Goal: Task Accomplishment & Management: Manage account settings

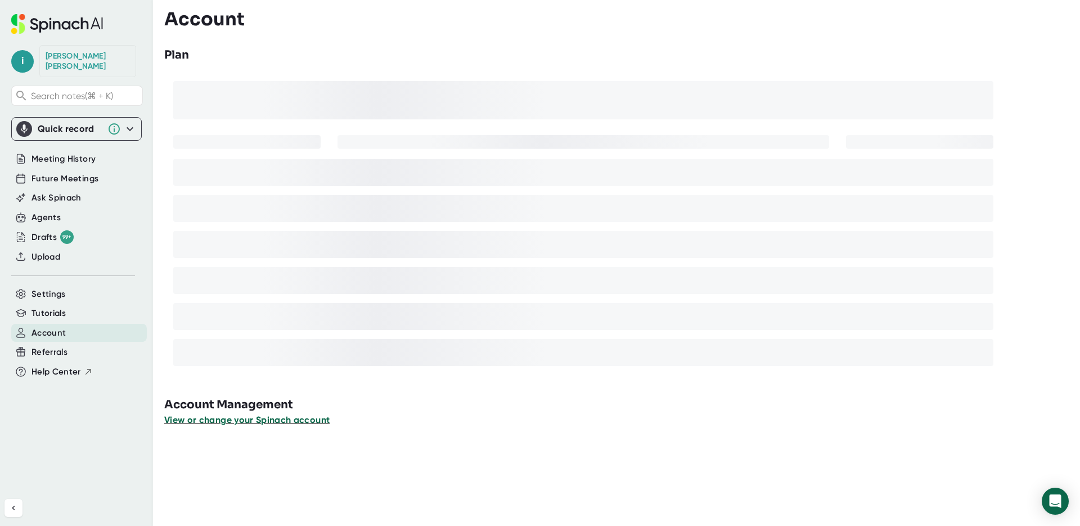
click at [252, 421] on span "View or change your Spinach account" at bounding box center [246, 419] width 165 height 11
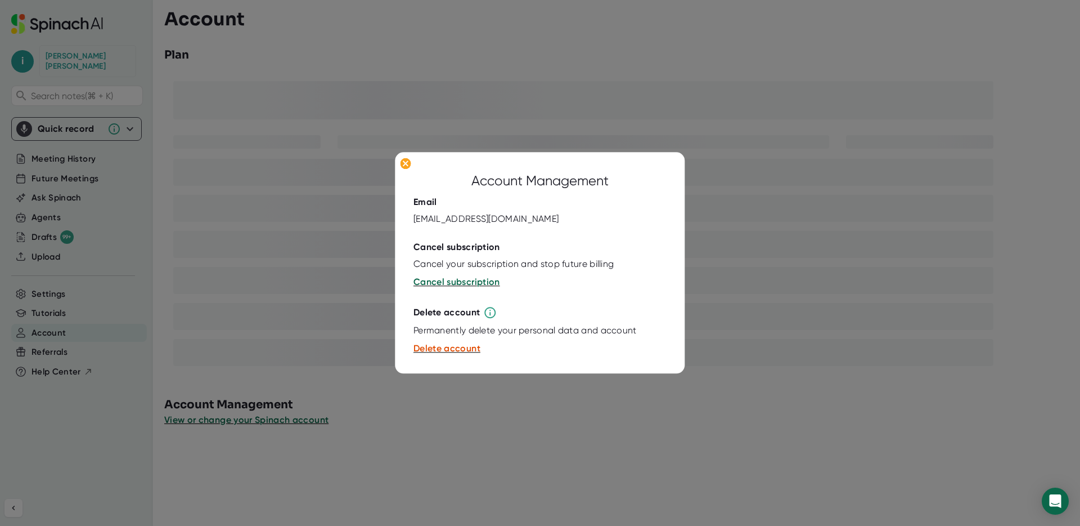
click at [400, 423] on div at bounding box center [540, 263] width 1080 height 526
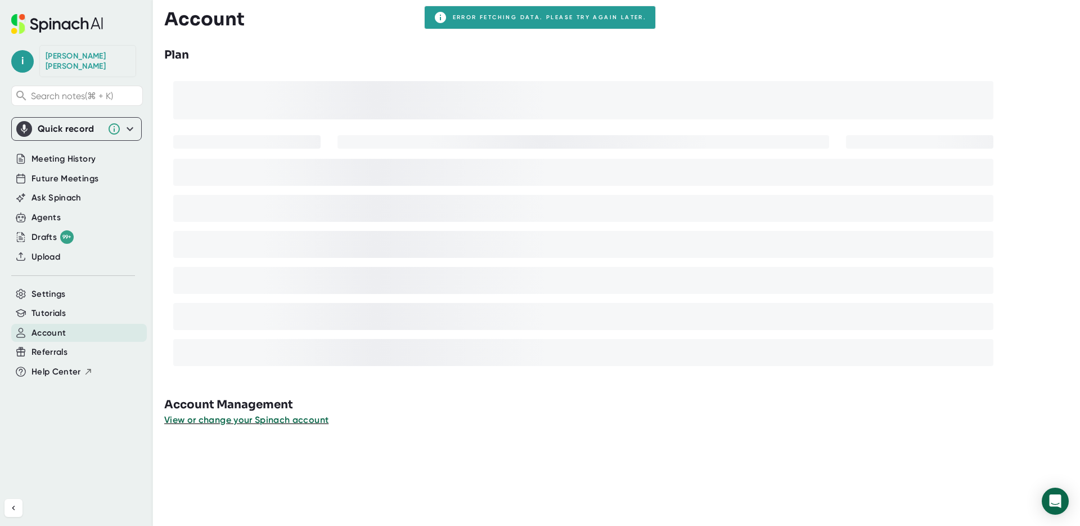
click at [527, 421] on div "View or change your Spinach account" at bounding box center [622, 420] width 916 height 14
click at [477, 500] on div "Account Plan Account Management View or change your Spinach account" at bounding box center [622, 263] width 916 height 526
click at [134, 122] on icon at bounding box center [130, 129] width 14 height 14
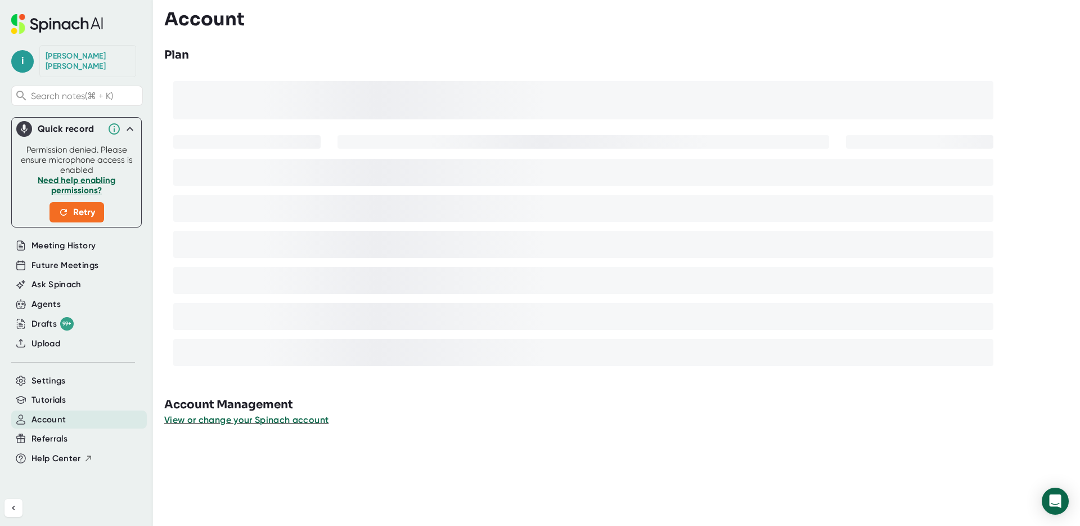
click at [131, 127] on icon at bounding box center [130, 129] width 7 height 4
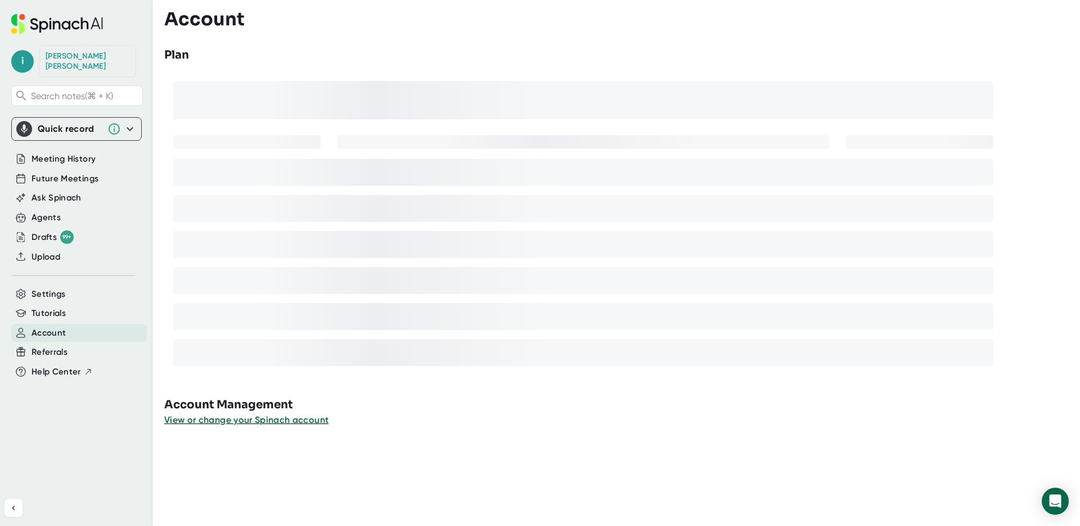
click at [96, 428] on div "i [PERSON_NAME] Search notes (⌘ + K) Quick record Permission denied. Please ens…" at bounding box center [76, 240] width 153 height 481
click at [912, 26] on div "Account" at bounding box center [622, 18] width 916 height 21
